Goal: Transaction & Acquisition: Purchase product/service

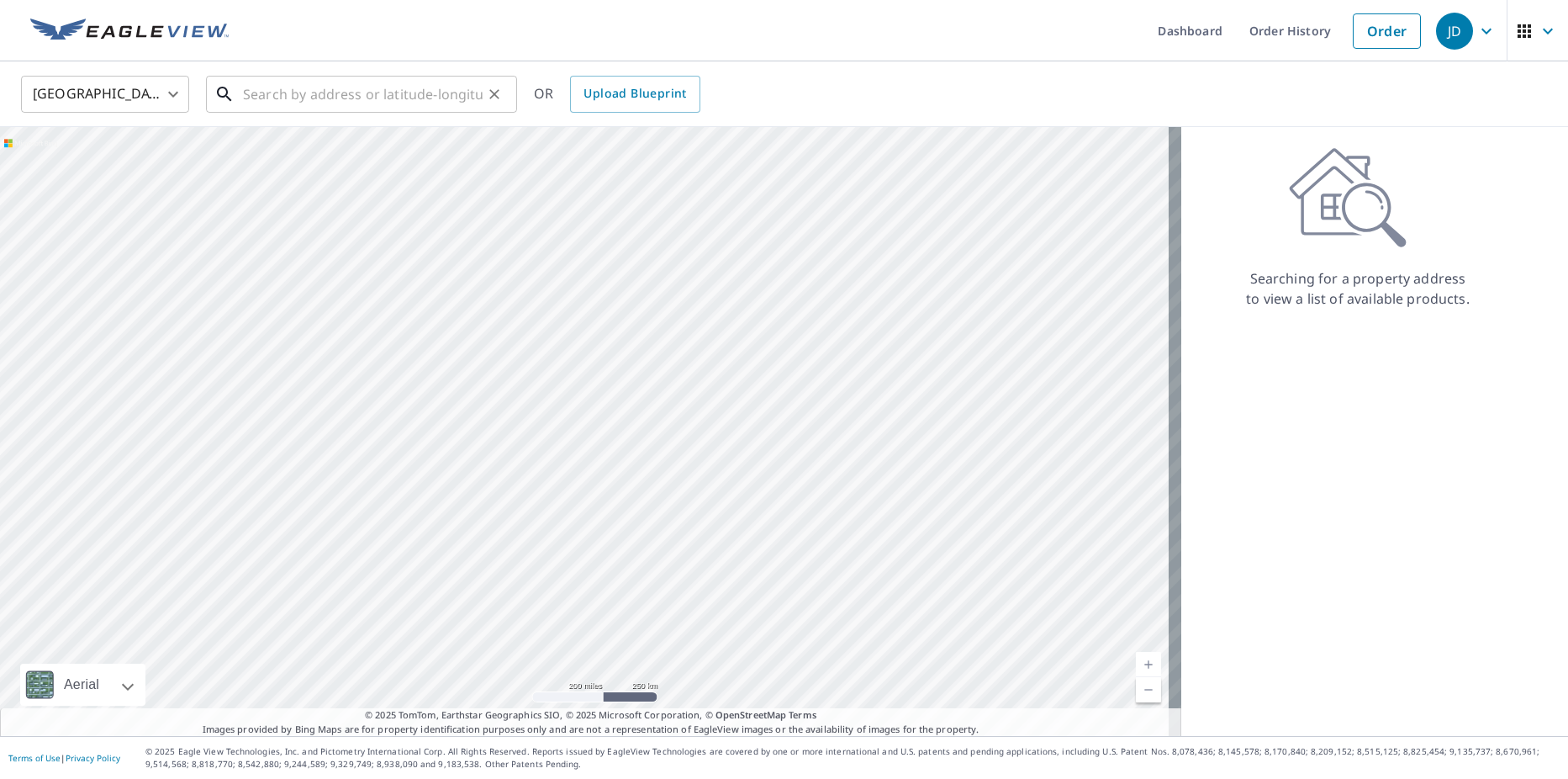
click at [380, 101] on input "text" at bounding box center [363, 94] width 240 height 47
paste input "[STREET_ADDRESS]"
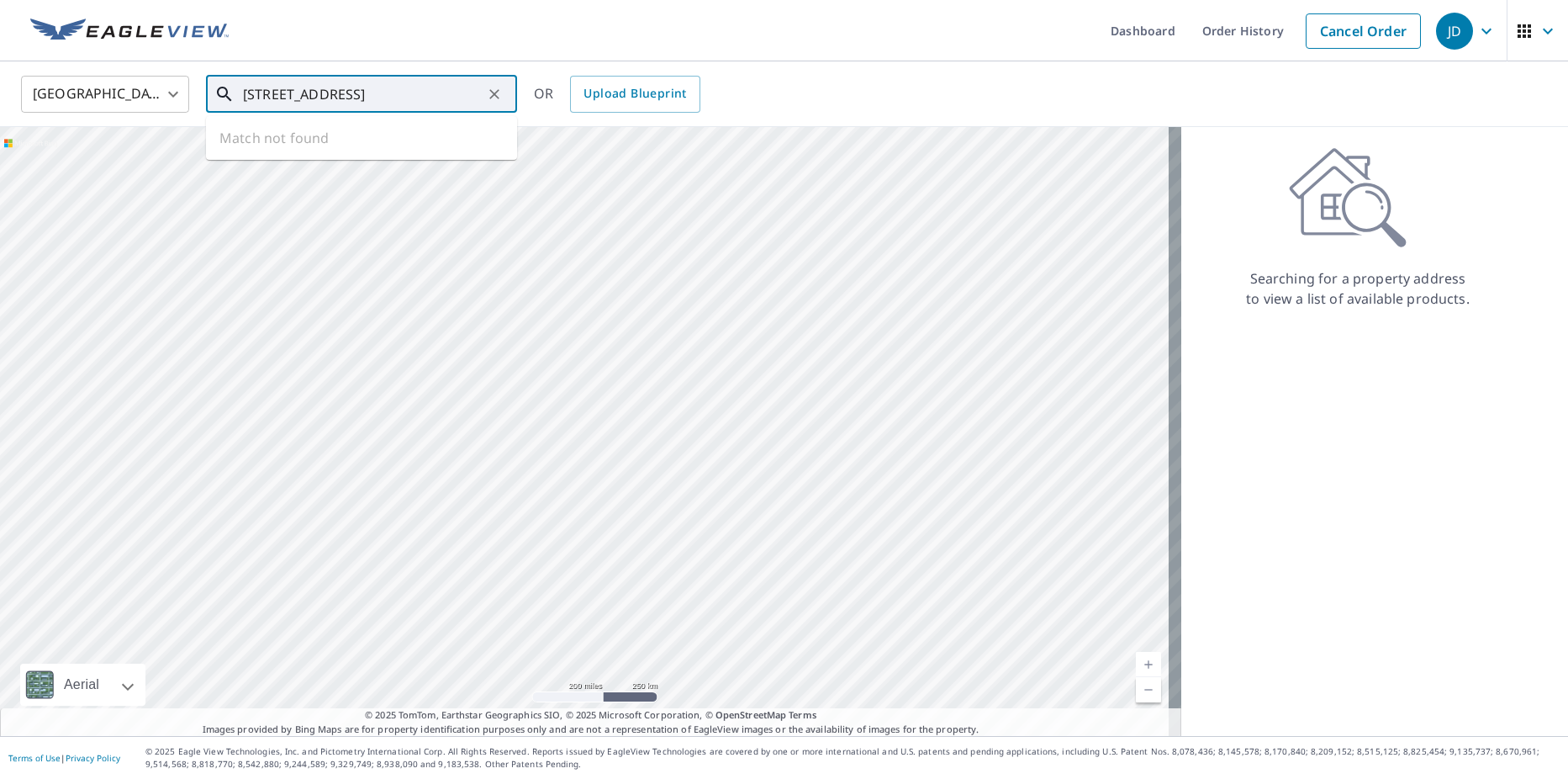
scroll to position [0, 34]
click at [312, 148] on span "[STREET_ADDRESS]" at bounding box center [372, 143] width 264 height 20
type input "[STREET_ADDRESS]"
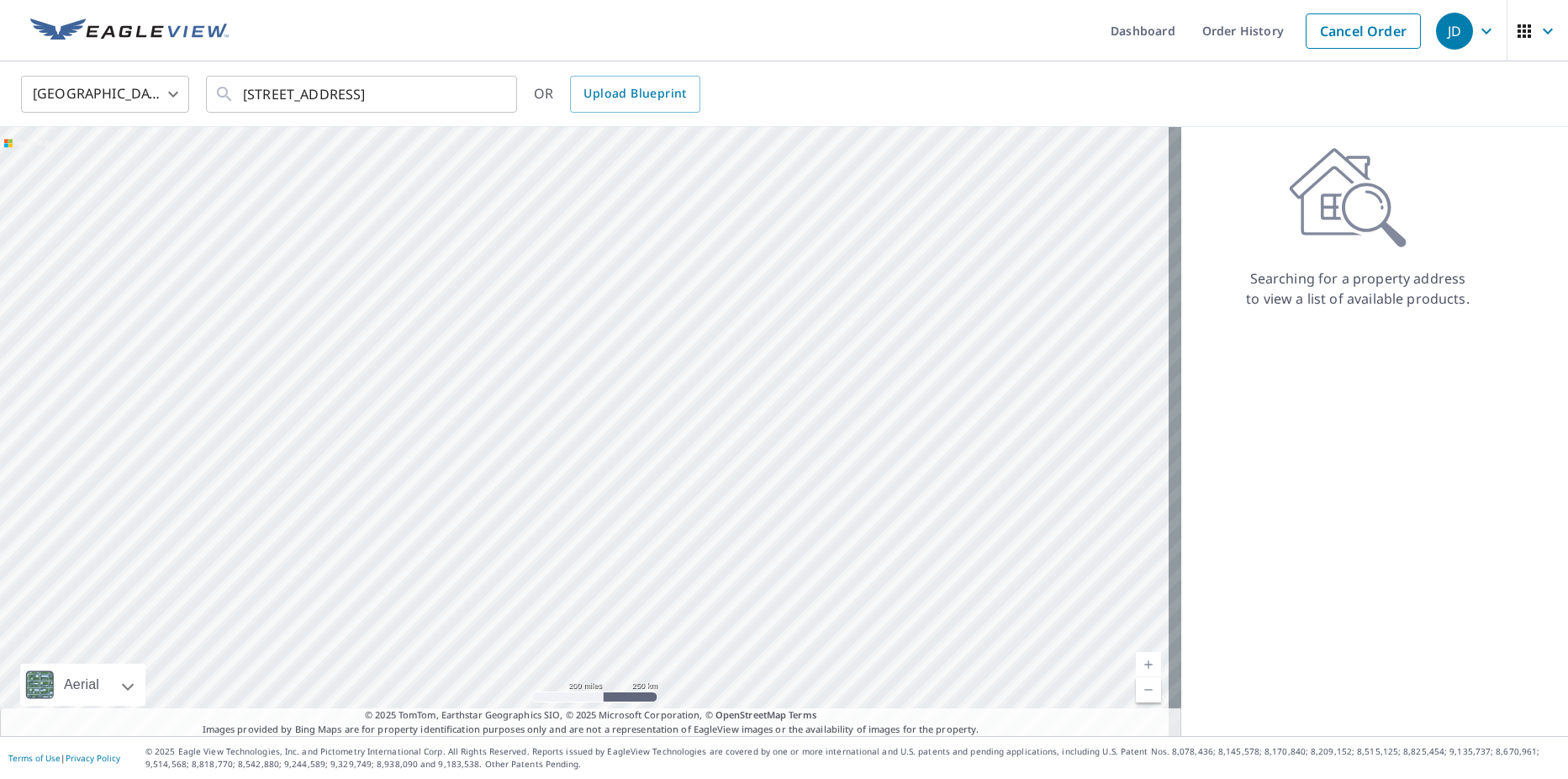
scroll to position [0, 0]
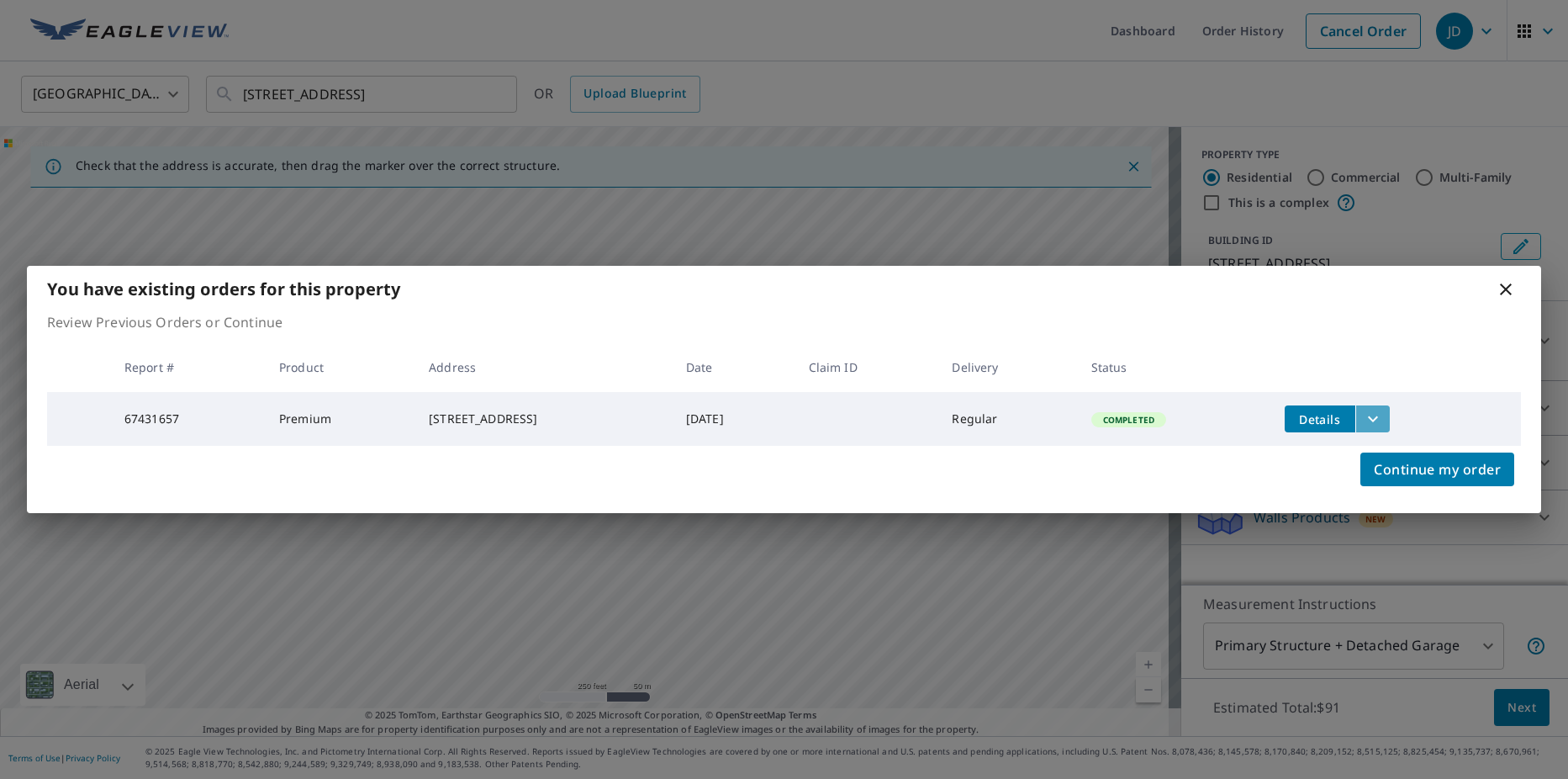
click at [1383, 409] on icon "filesDropdownBtn-67431657" at bounding box center [1373, 419] width 20 height 20
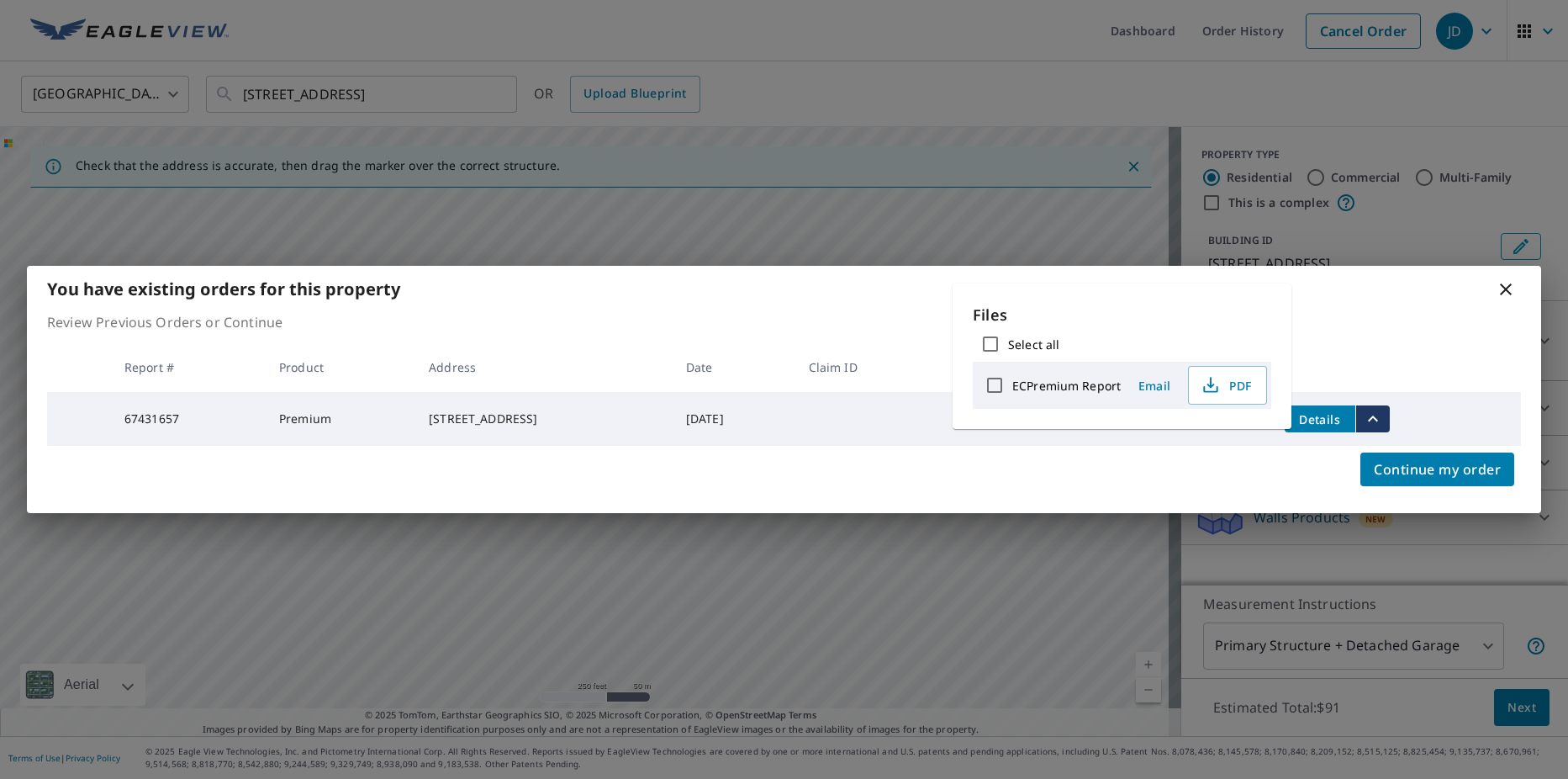
click at [1005, 389] on input "ECPremium Report" at bounding box center [994, 385] width 35 height 35
checkbox input "true"
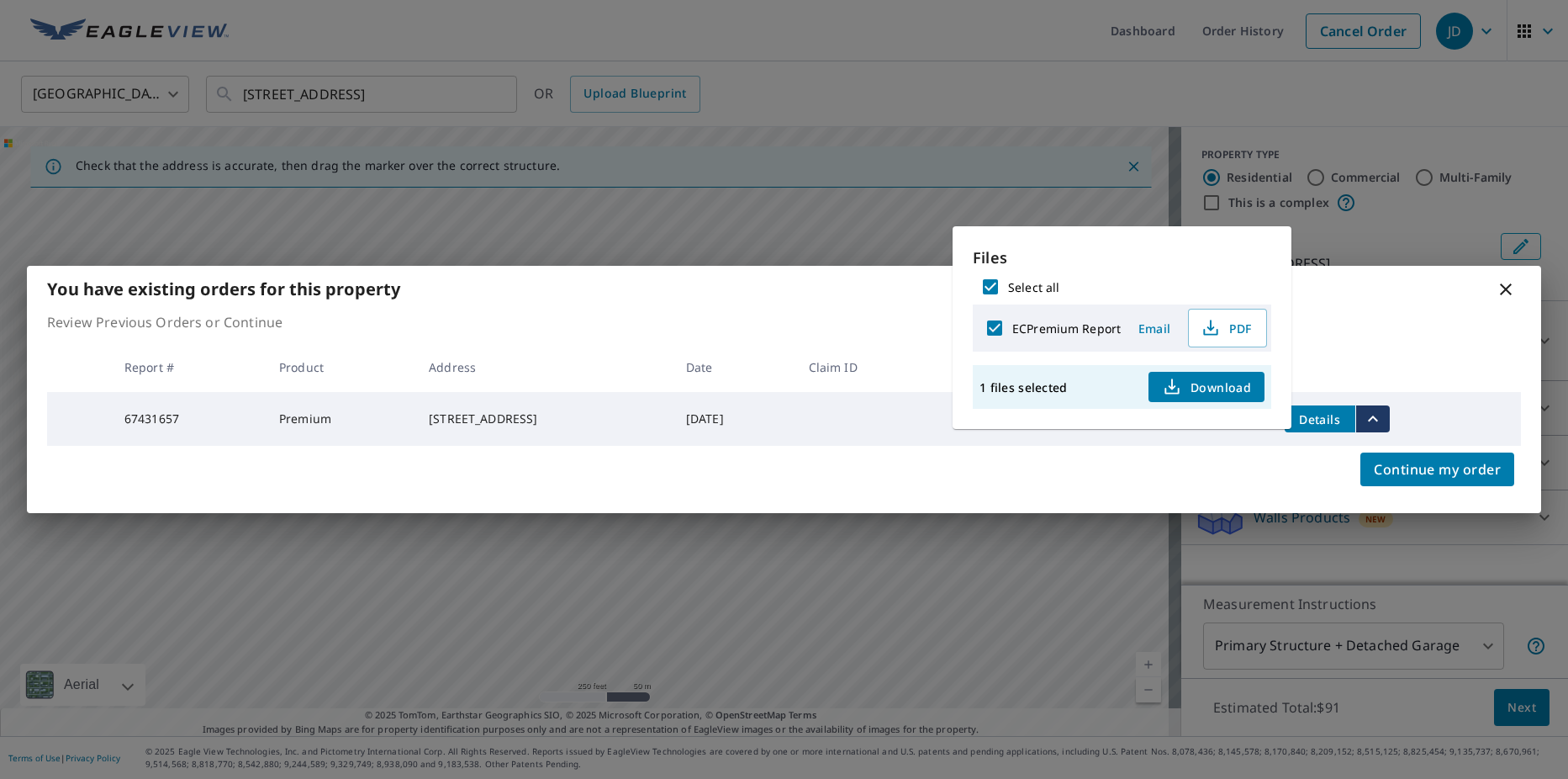
click at [1243, 389] on span "Download" at bounding box center [1206, 386] width 90 height 20
click at [809, 233] on div "You have existing orders for this property Review Previous Orders or Continue R…" at bounding box center [784, 389] width 1568 height 779
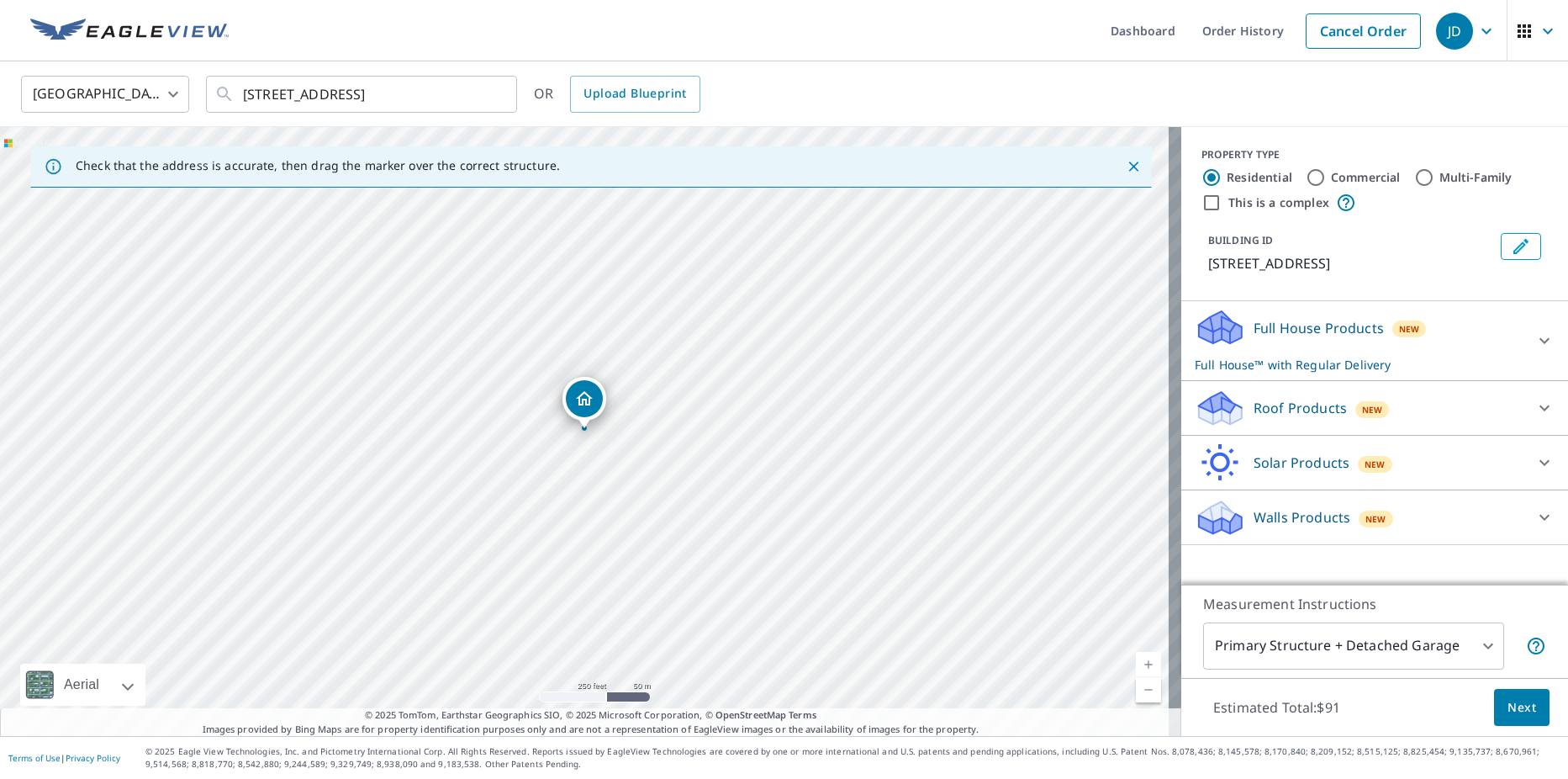
drag, startPoint x: 242, startPoint y: 95, endPoint x: 673, endPoint y: 113, distance: 431.4
click at [685, 113] on div "United States [GEOGRAPHIC_DATA] ​ [STREET_ADDRESS] ​ OR Upload Blueprint" at bounding box center [778, 94] width 1539 height 40
click at [497, 96] on icon "Clear" at bounding box center [494, 94] width 17 height 17
drag, startPoint x: 1454, startPoint y: 416, endPoint x: 1440, endPoint y: 416, distance: 14.0
click at [1453, 416] on div "Roof Products New" at bounding box center [1359, 409] width 329 height 40
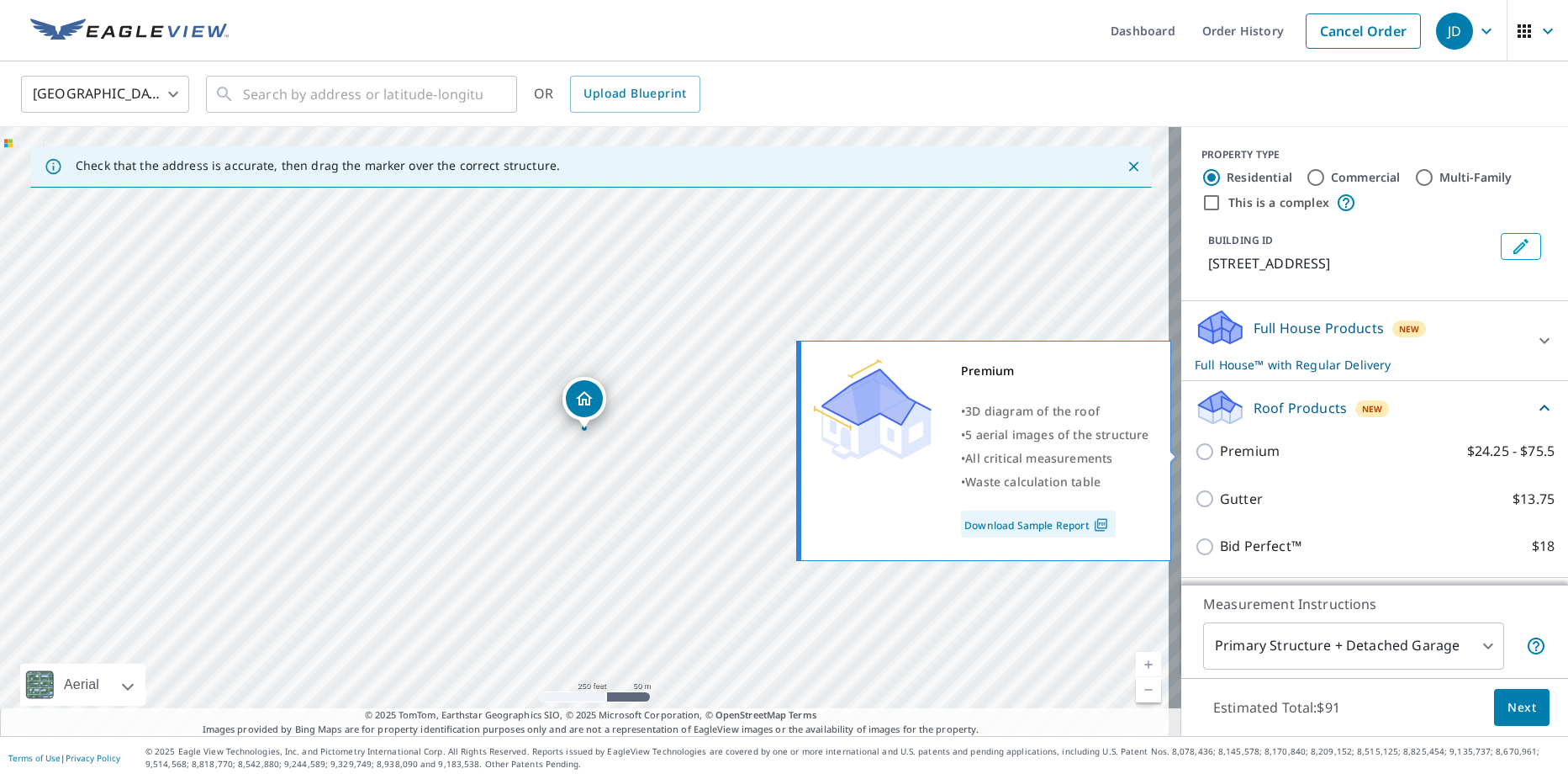
click at [1276, 443] on label "Premium $24.25 - $75.5" at bounding box center [1387, 451] width 335 height 21
click at [1220, 443] on input "Premium $24.25 - $75.5" at bounding box center [1207, 451] width 25 height 20
checkbox input "true"
checkbox input "false"
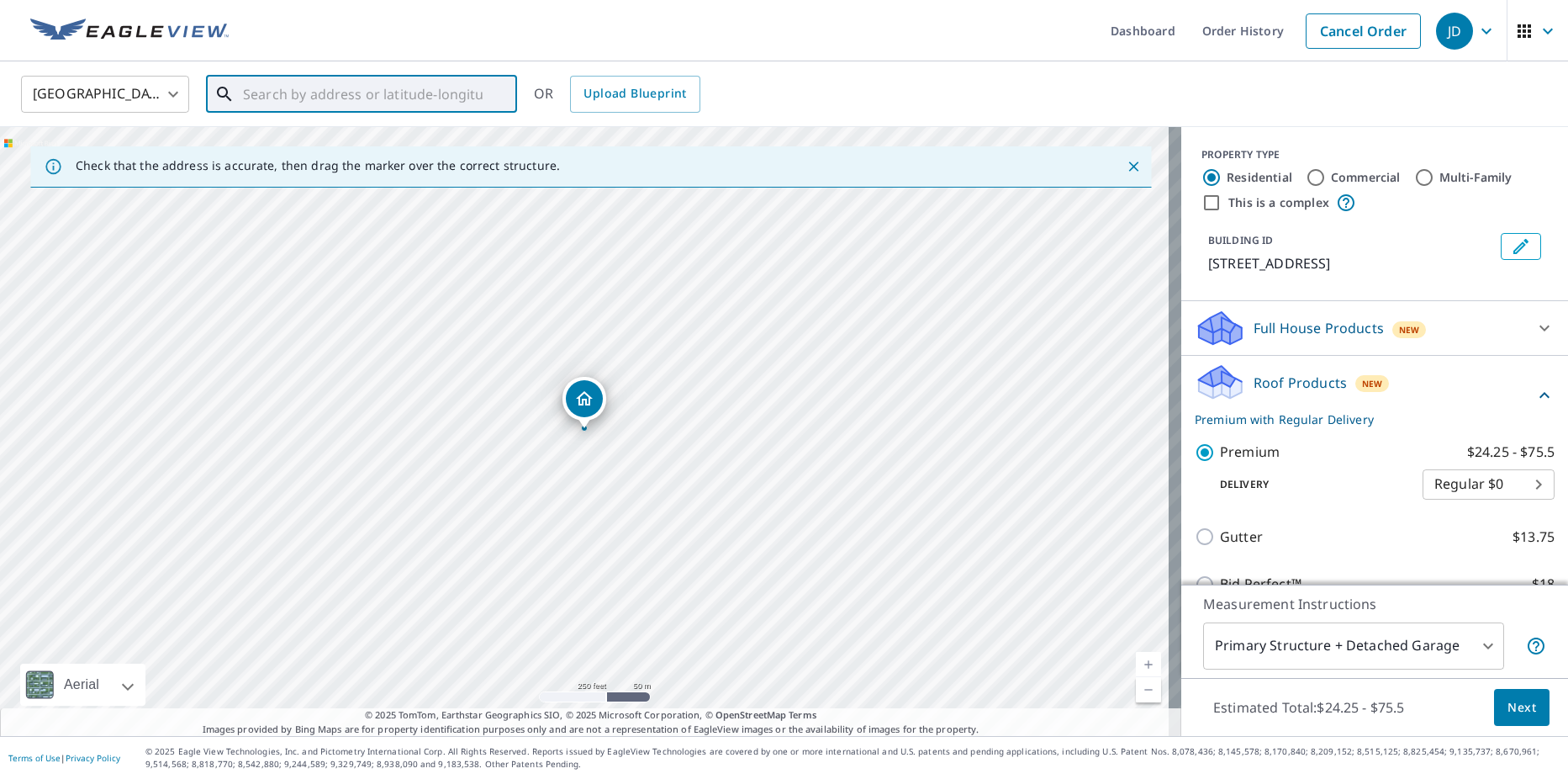
click at [401, 94] on input "text" at bounding box center [363, 94] width 240 height 47
paste input "[STREET_ADDRESS]"
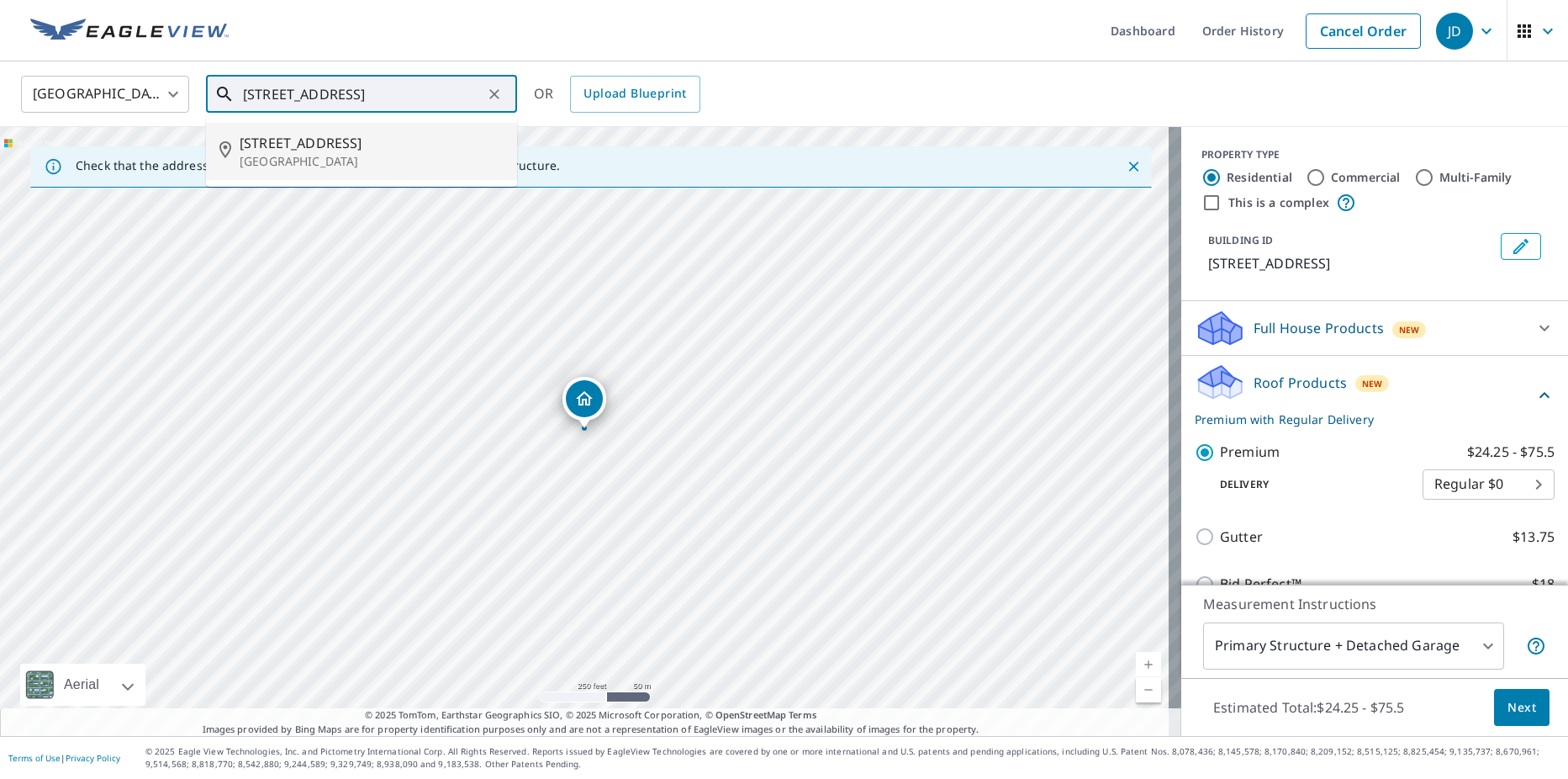
click at [353, 143] on span "[STREET_ADDRESS]" at bounding box center [372, 143] width 264 height 20
type input "[STREET_ADDRESS]"
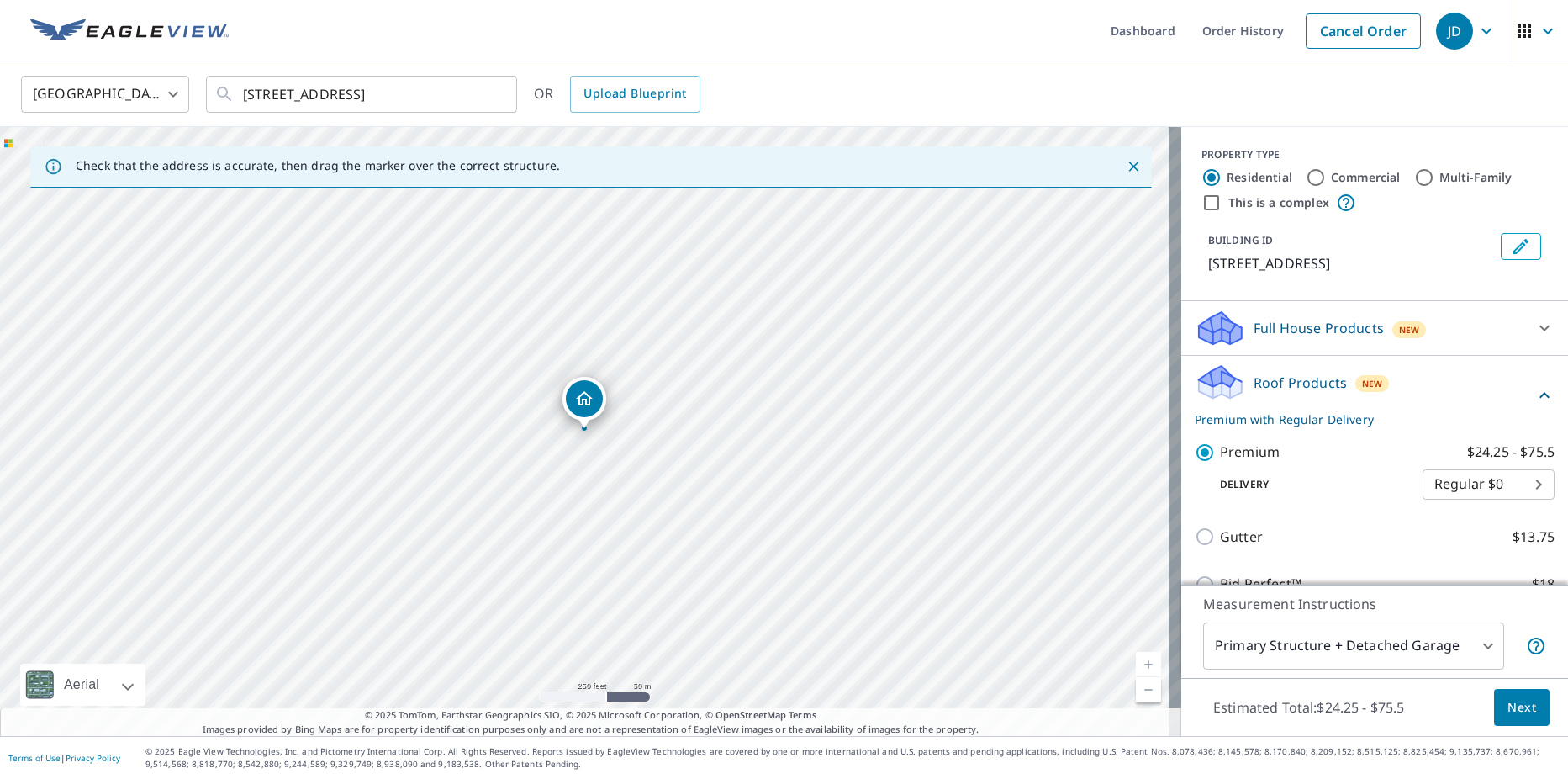
scroll to position [0, 0]
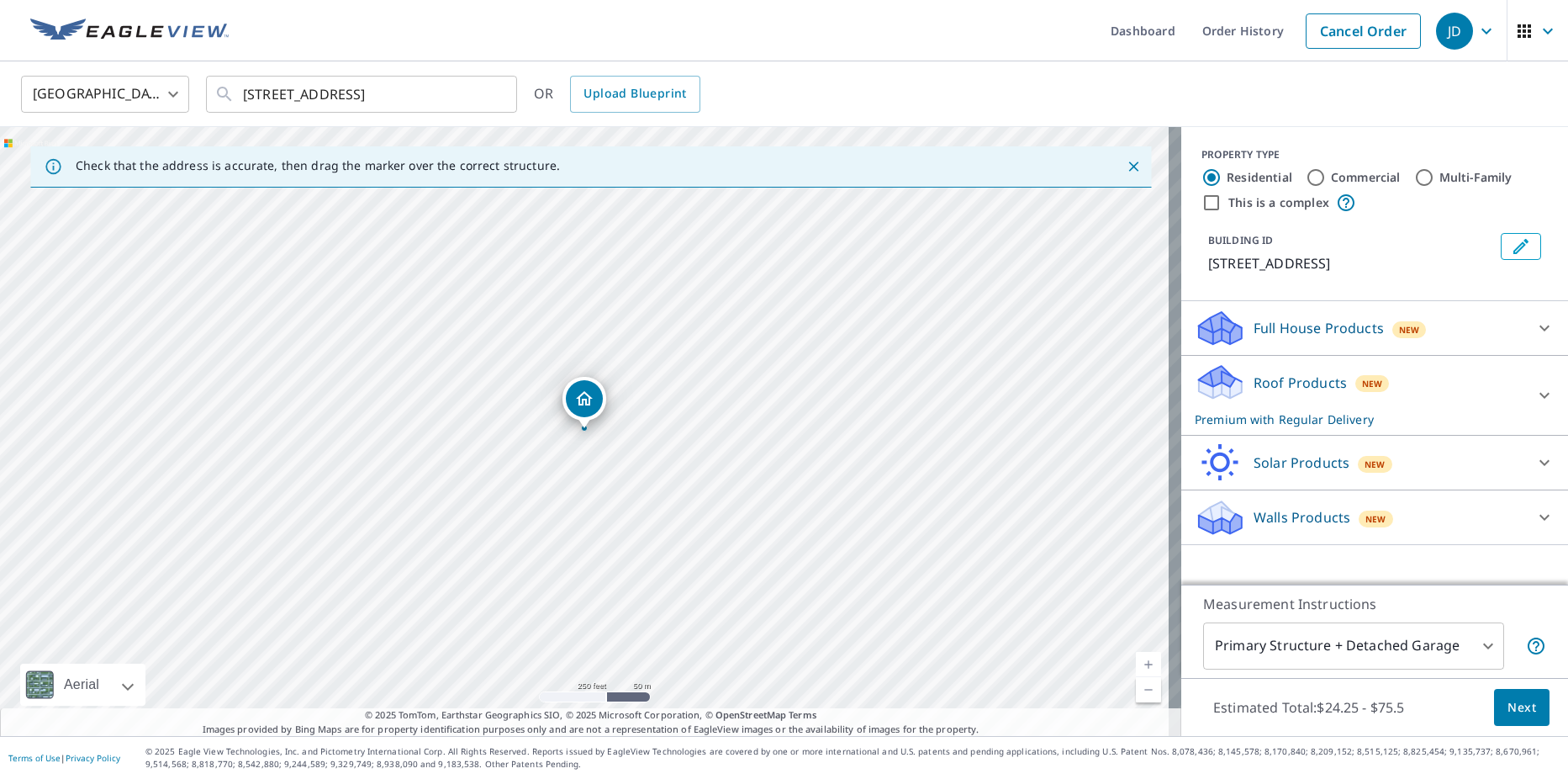
click at [1478, 365] on div "Roof Products New Premium with Regular Delivery" at bounding box center [1359, 395] width 329 height 66
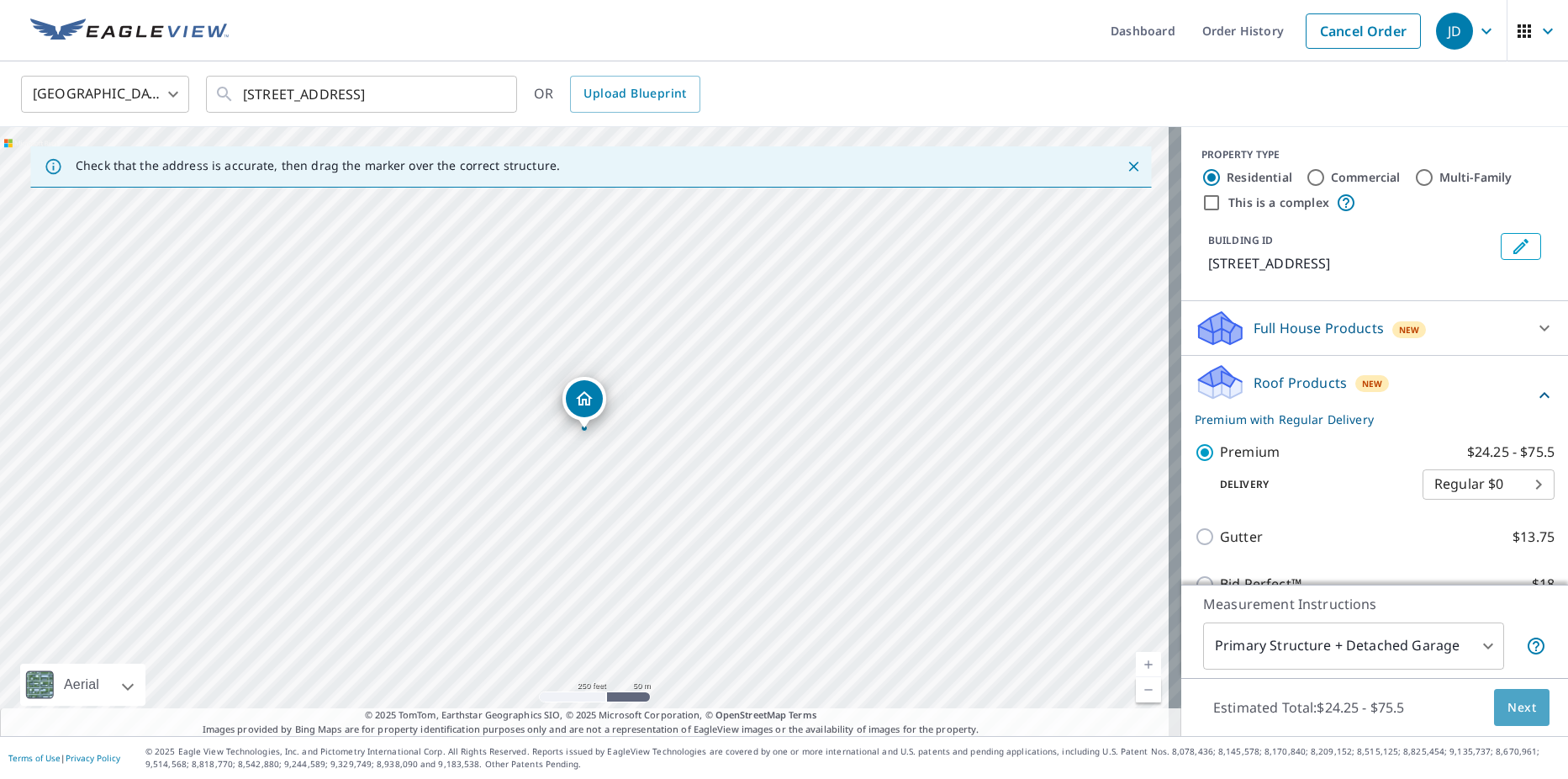
click at [1525, 710] on button "Next" at bounding box center [1521, 708] width 55 height 38
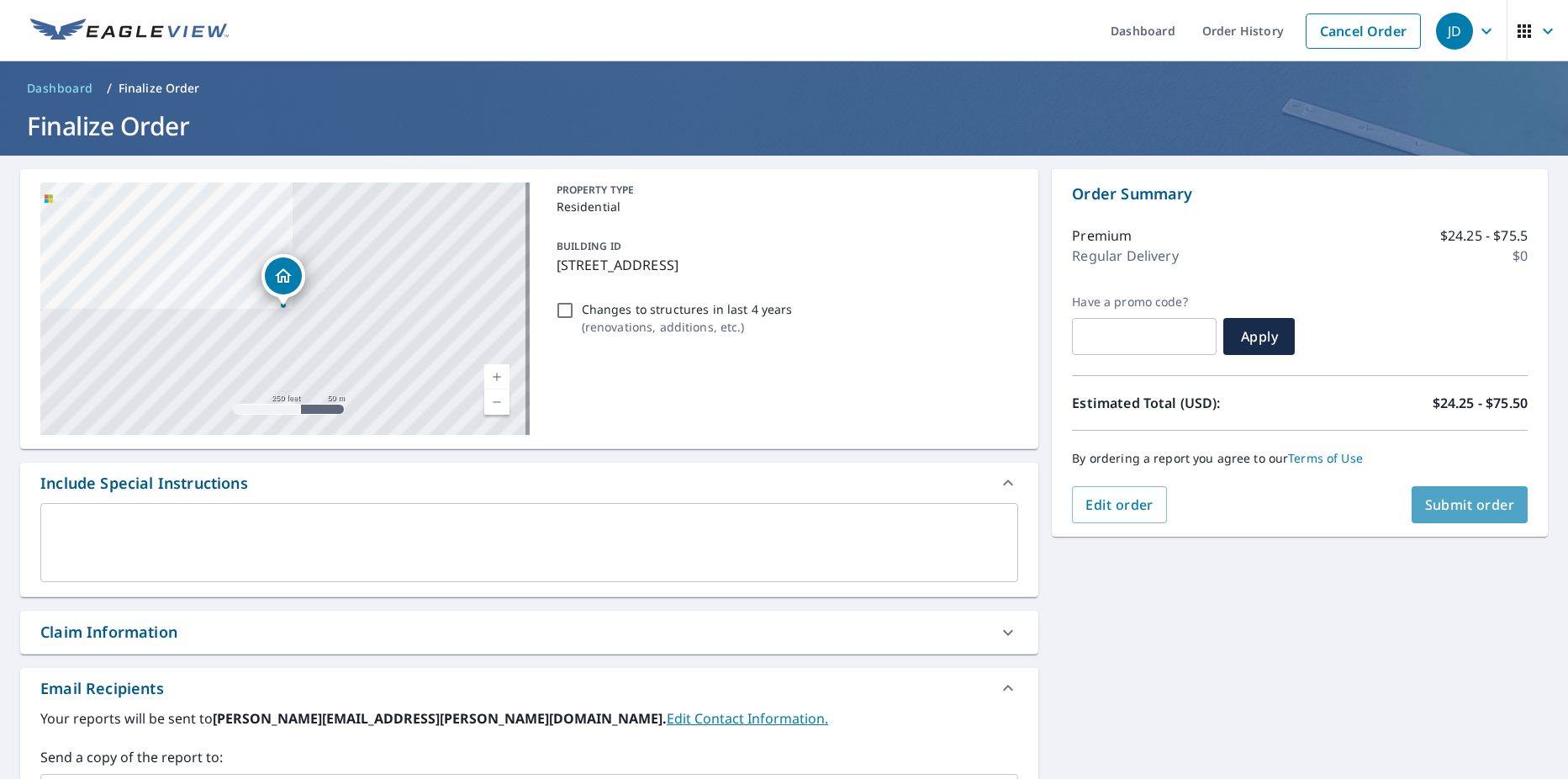
click at [1458, 508] on span "Submit order" at bounding box center [1469, 505] width 90 height 18
